Goal: Transaction & Acquisition: Purchase product/service

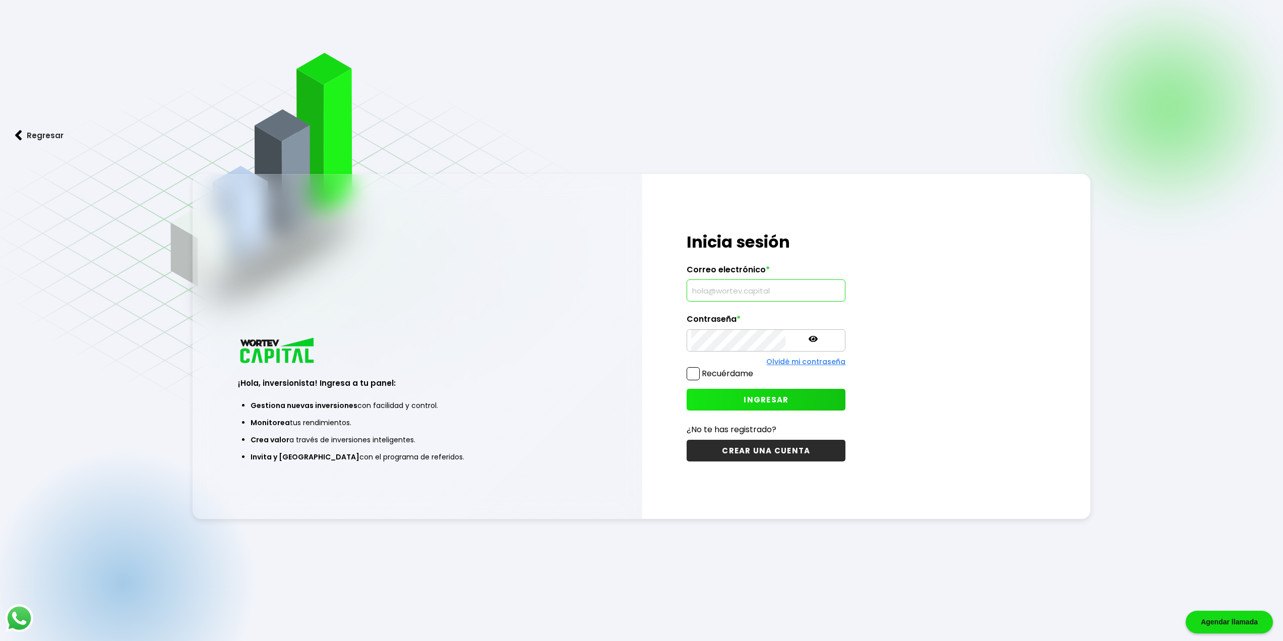
click at [722, 285] on input "text" at bounding box center [766, 290] width 150 height 21
type input "[PERSON_NAME][DOMAIN_NAME][EMAIL_ADDRESS][DOMAIN_NAME]"
click at [696, 377] on span at bounding box center [693, 373] width 13 height 13
click at [755, 369] on input "Recuérdame" at bounding box center [755, 369] width 0 height 0
click at [715, 400] on button "INGRESAR" at bounding box center [766, 400] width 159 height 22
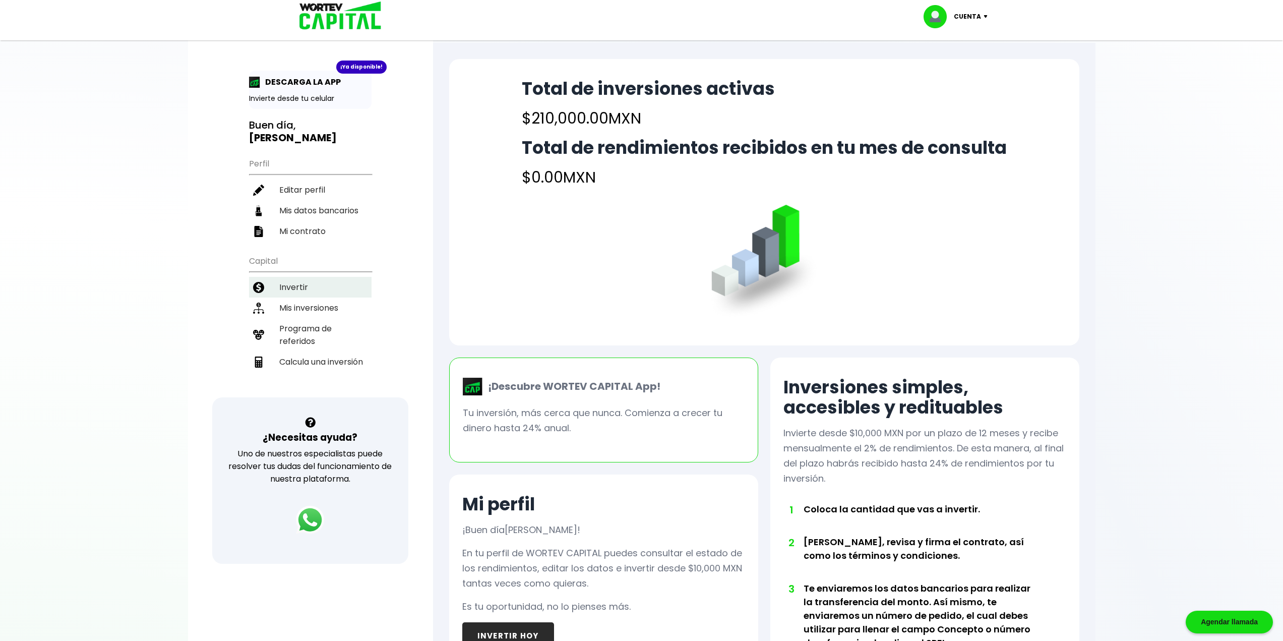
click at [283, 277] on li "Invertir" at bounding box center [310, 287] width 123 height 21
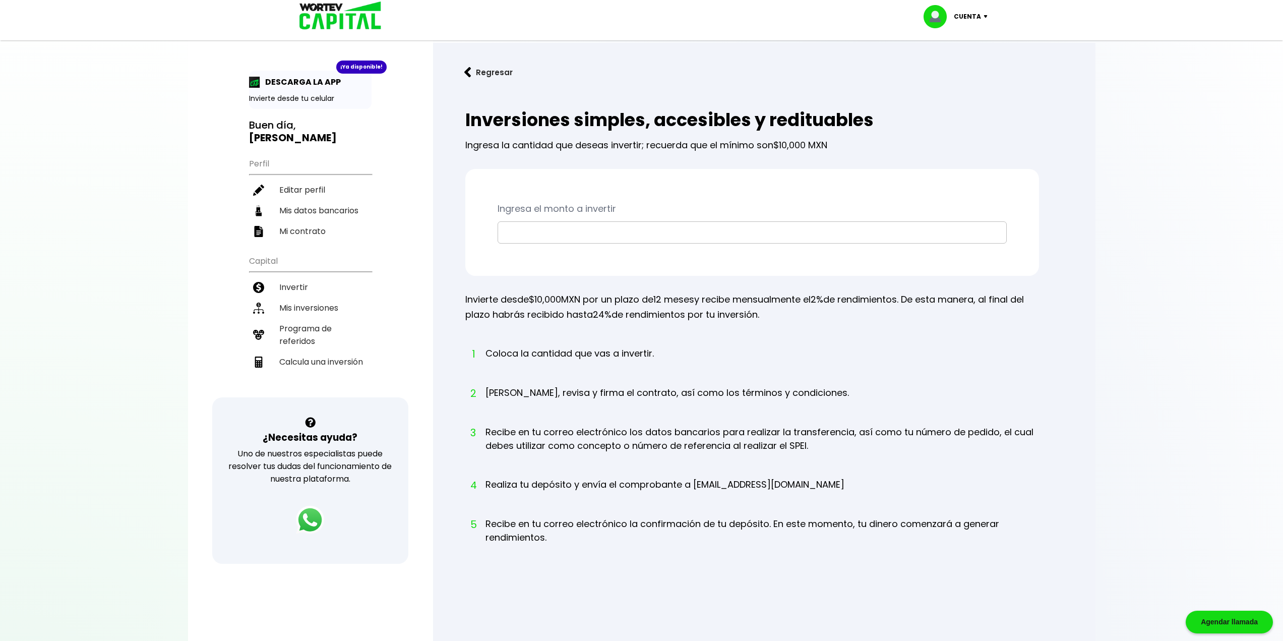
click at [543, 236] on input "text" at bounding box center [752, 232] width 500 height 21
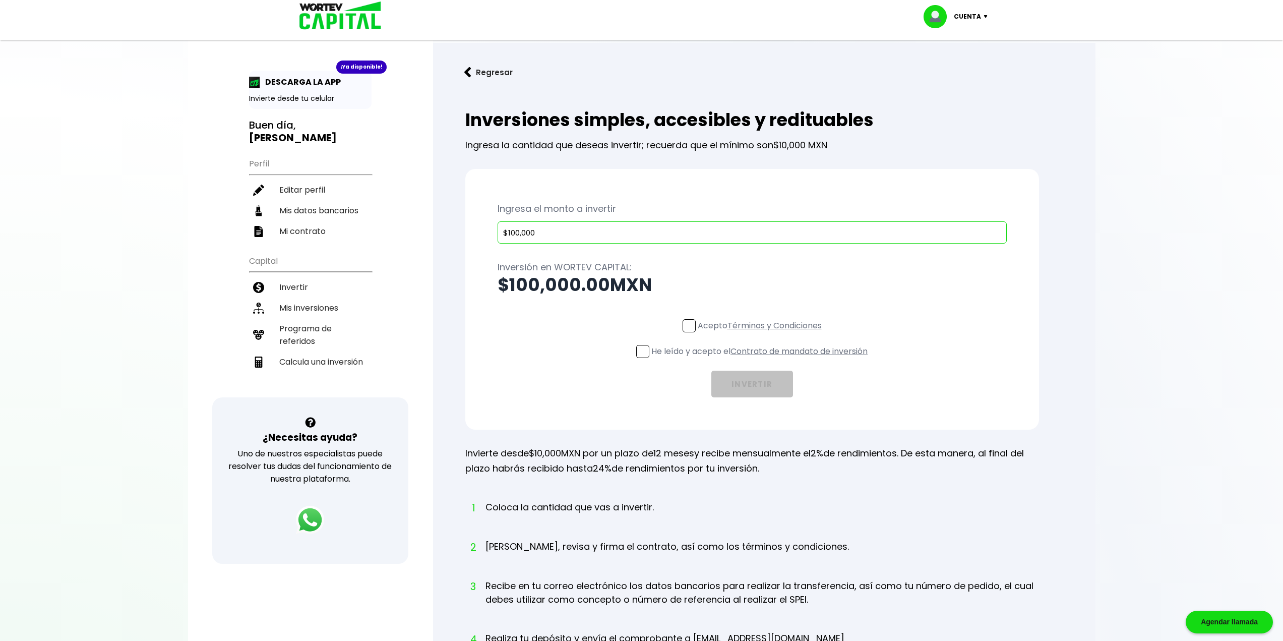
type input "$100,000"
click at [694, 320] on label "Acepto Términos y Condiciones" at bounding box center [752, 325] width 139 height 13
click at [762, 333] on input "Acepto Términos y Condiciones" at bounding box center [762, 333] width 0 height 0
click at [637, 352] on span at bounding box center [642, 351] width 13 height 13
click at [762, 359] on input "He leído y acepto el Contrato de mandato de inversión" at bounding box center [762, 359] width 0 height 0
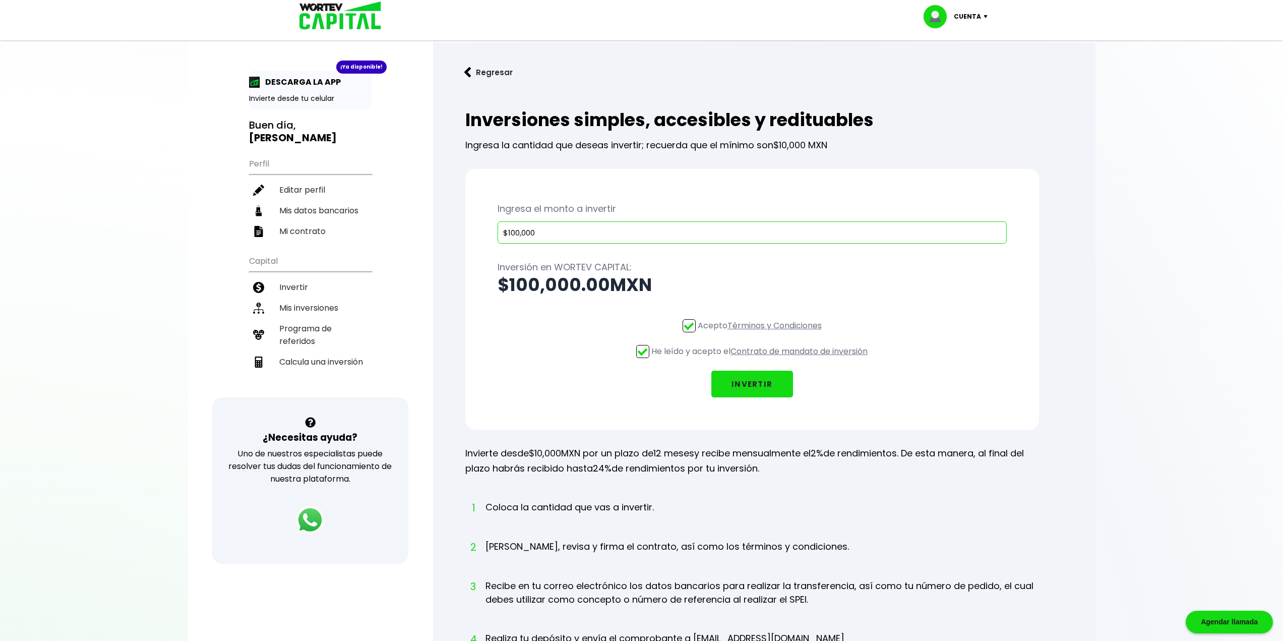
click at [758, 385] on button "INVERTIR" at bounding box center [753, 384] width 82 height 27
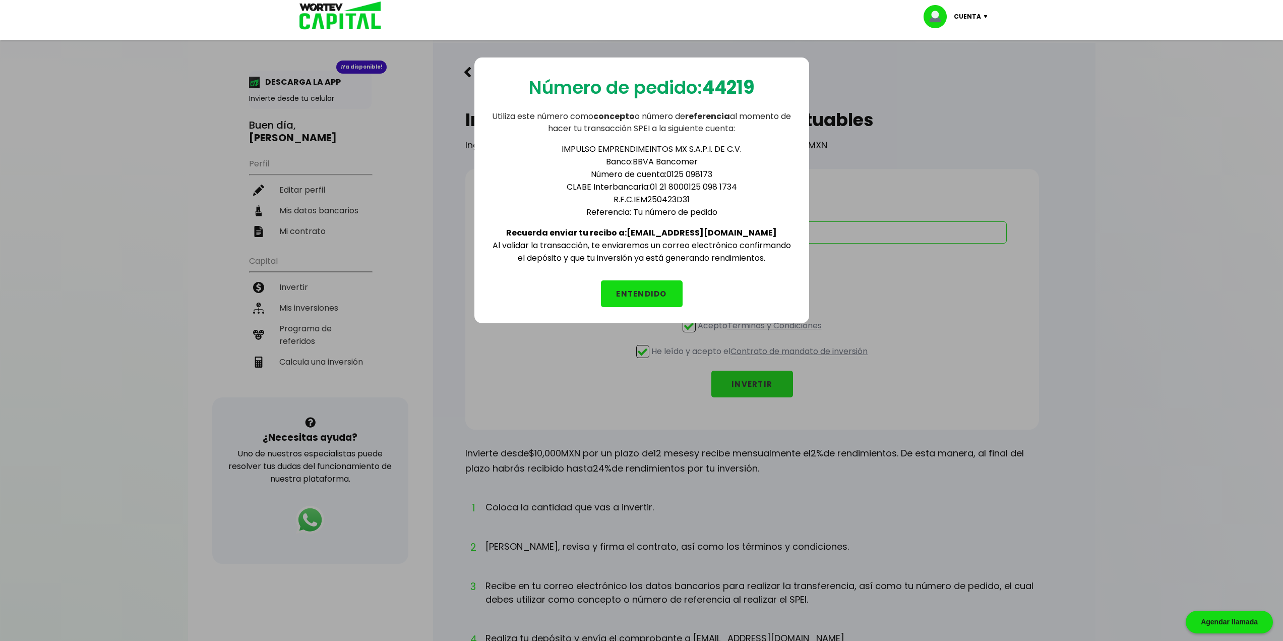
click at [305, 297] on div "Número de pedido: 44219 Utiliza este número como concepto o número de referenci…" at bounding box center [641, 352] width 1283 height 641
click at [648, 288] on button "ENTENDIDO" at bounding box center [642, 293] width 82 height 27
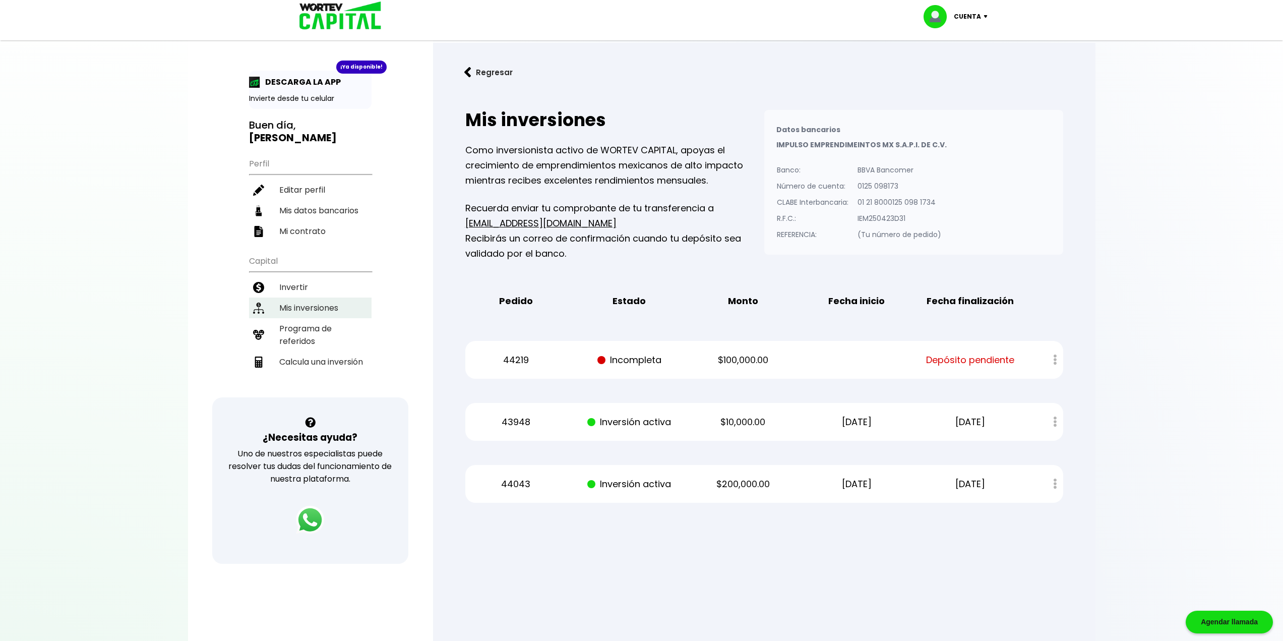
click at [287, 298] on li "Mis inversiones" at bounding box center [310, 308] width 123 height 21
